Goal: Task Accomplishment & Management: Manage account settings

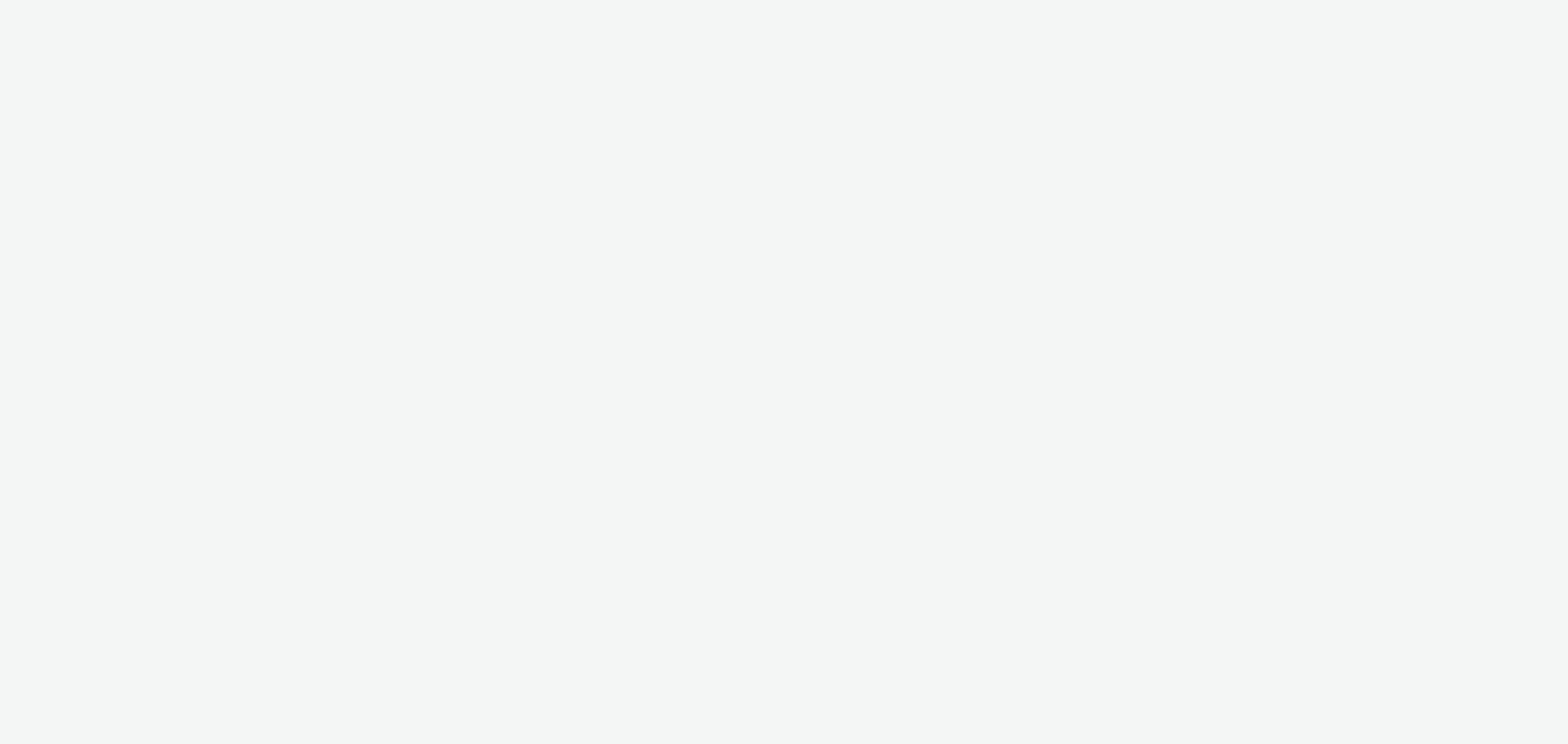
select select "47c37c18-910e-43a3-bb91-a2beb2847406"
select select "b1b940d3-d05b-48b5-821e-f328c33b988b"
select select "47c37c18-910e-43a3-bb91-a2beb2847406"
select select "b1b940d3-d05b-48b5-821e-f328c33b988b"
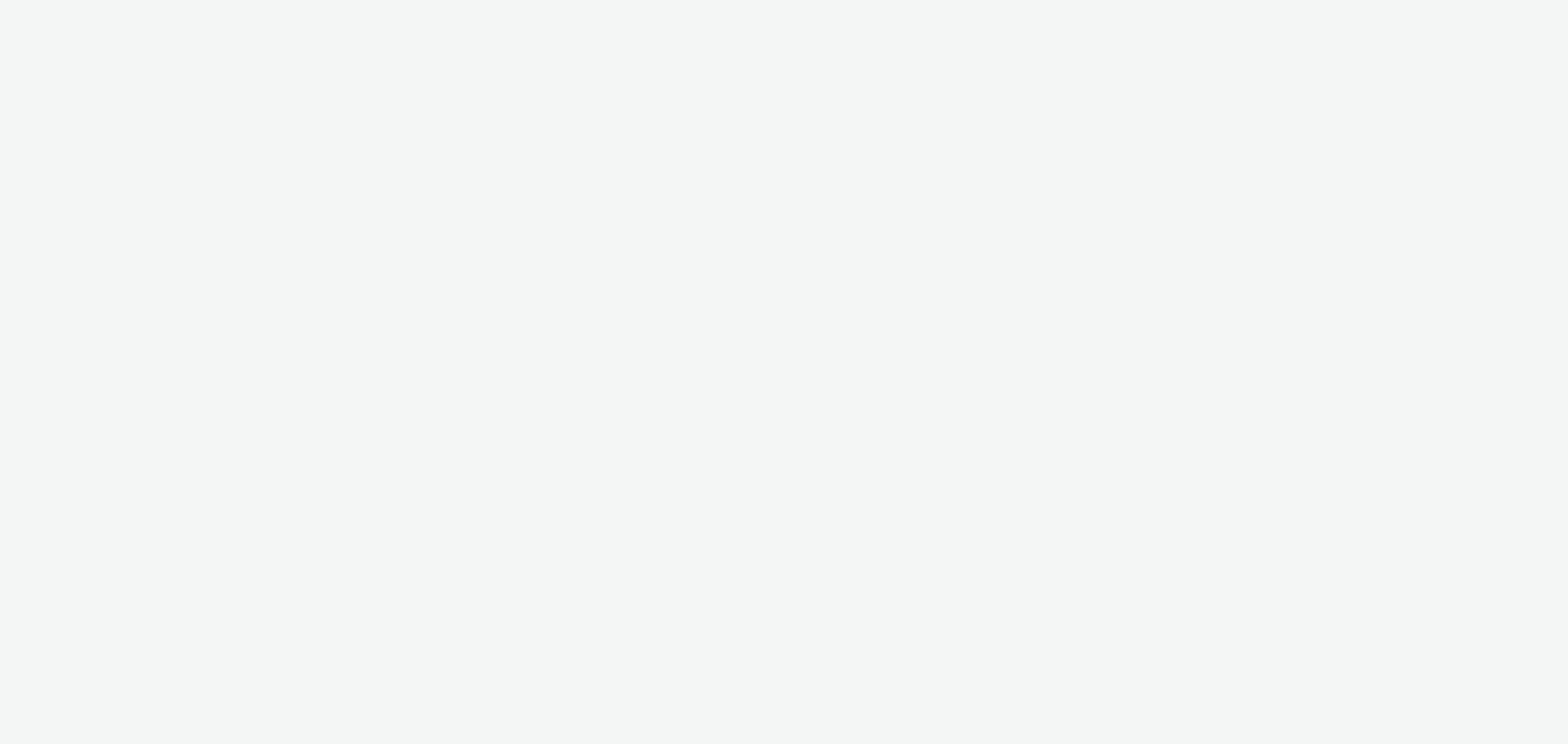
select select "47c37c18-910e-43a3-bb91-a2beb2847406"
select select "b1b940d3-d05b-48b5-821e-f328c33b988b"
